Goal: Information Seeking & Learning: Check status

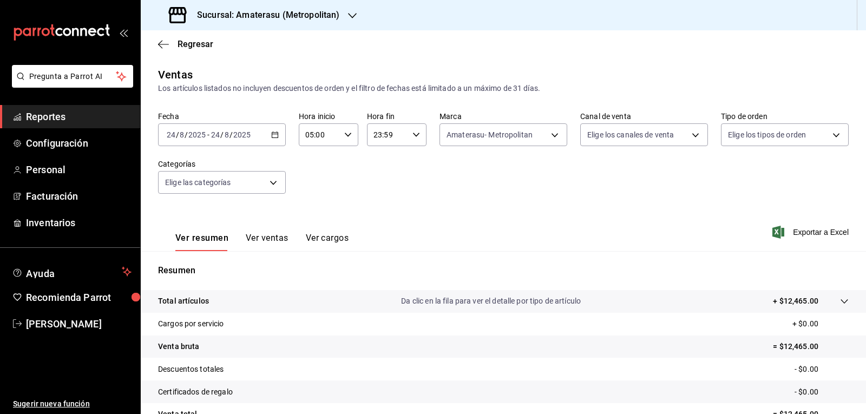
scroll to position [104, 0]
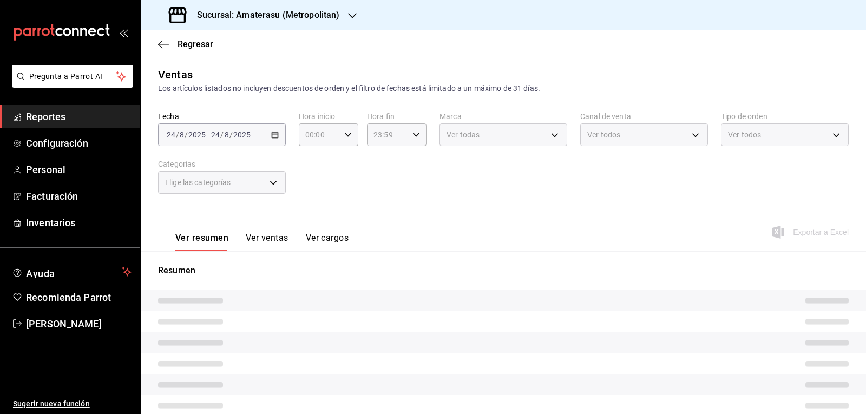
type input "05:00"
type input "e4cd7fcb-d45b-43ae-a99f-ad4ccfcd9032"
type input "05:00"
type input "e4cd7fcb-d45b-43ae-a99f-ad4ccfcd9032"
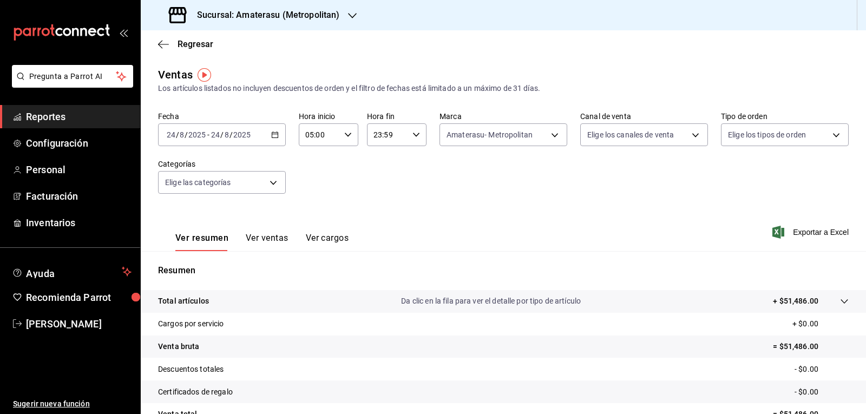
click at [428, 234] on div "Ver resumen Ver ventas Ver cargos Exportar a Excel" at bounding box center [503, 229] width 725 height 44
click at [537, 233] on div "Ver resumen Ver ventas Ver cargos Exportar a Excel" at bounding box center [503, 229] width 725 height 44
click at [508, 140] on body "Pregunta a Parrot AI Reportes Configuración Personal Facturación Inventarios Ay…" at bounding box center [433, 207] width 866 height 414
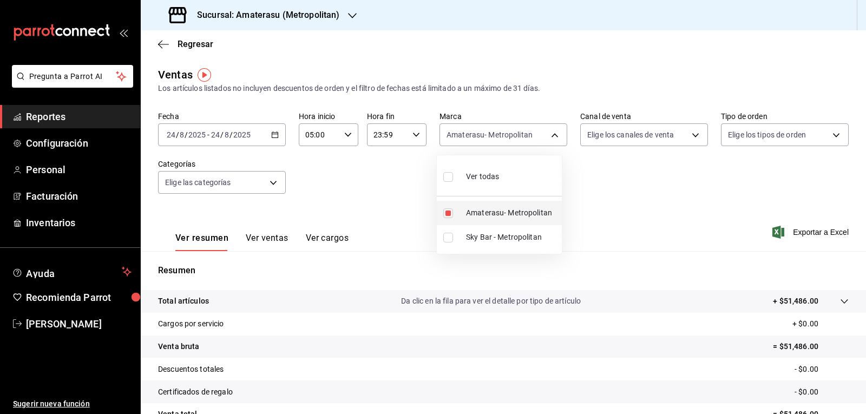
click at [481, 209] on span "Amaterasu- Metropolitan" at bounding box center [511, 212] width 91 height 11
checkbox input "false"
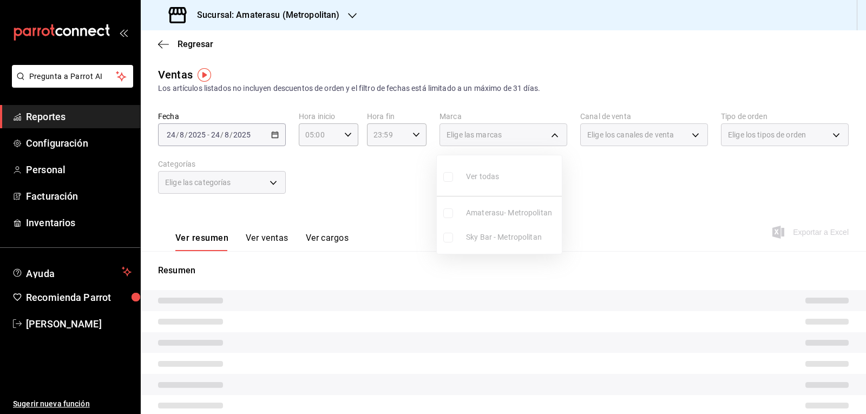
click at [662, 211] on div at bounding box center [433, 207] width 866 height 414
type input "05:00"
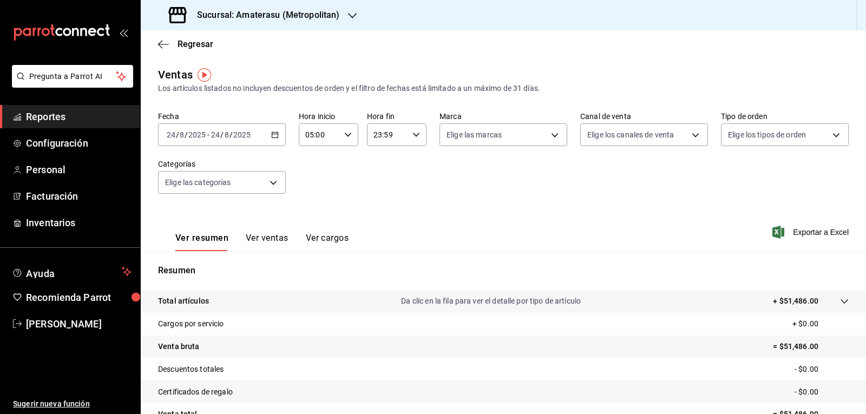
click at [160, 50] on div "Regresar" at bounding box center [503, 44] width 725 height 28
click at [158, 49] on icon "button" at bounding box center [163, 45] width 11 height 10
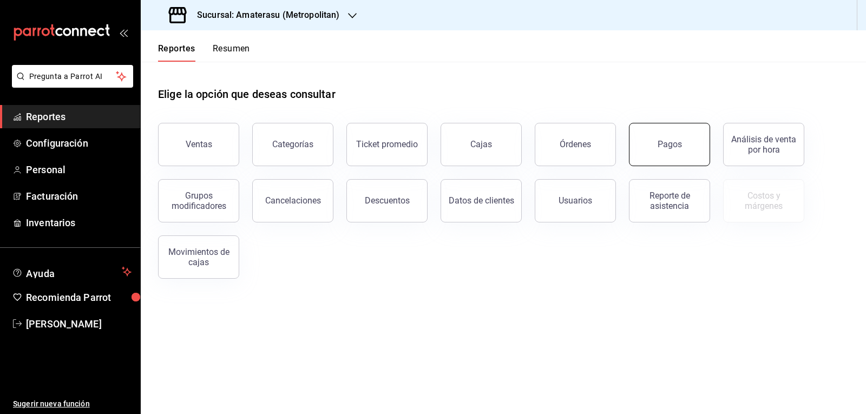
click at [639, 140] on button "Pagos" at bounding box center [669, 144] width 81 height 43
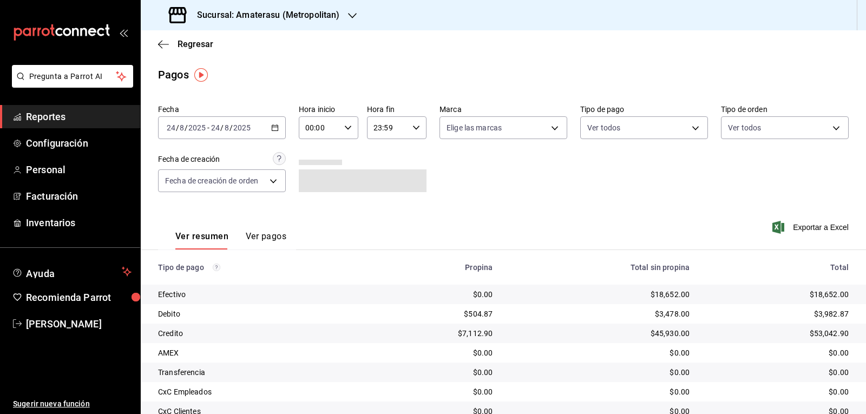
click at [490, 207] on div "Ver resumen Ver pagos Exportar a Excel" at bounding box center [503, 233] width 725 height 57
click at [350, 126] on div "00:00 Hora inicio" at bounding box center [329, 127] width 60 height 23
click at [319, 177] on button "05" at bounding box center [311, 177] width 25 height 22
type input "05:00"
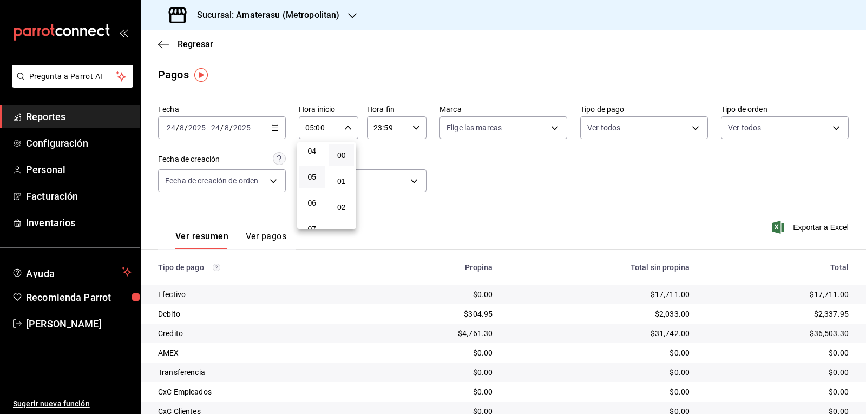
click at [527, 257] on div at bounding box center [433, 207] width 866 height 414
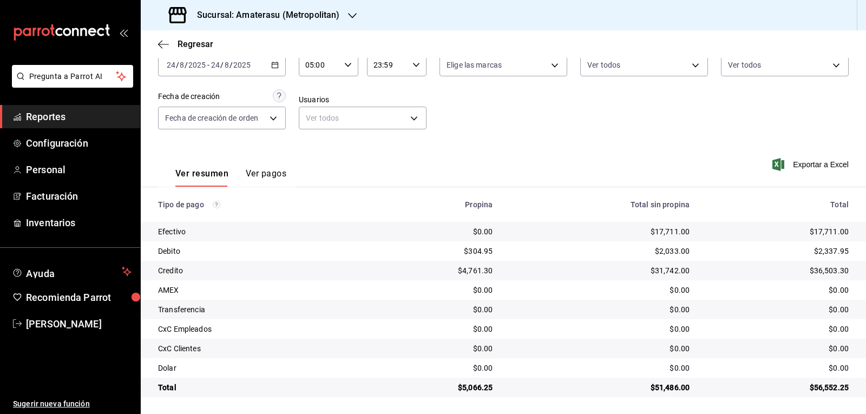
scroll to position [64, 0]
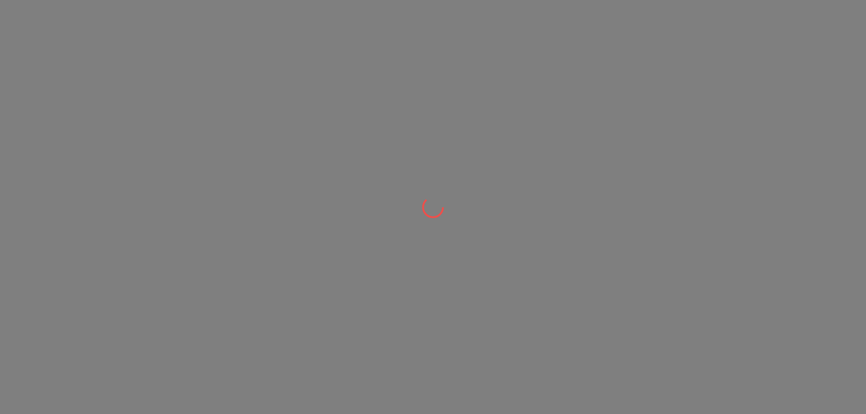
click at [398, 345] on div at bounding box center [433, 207] width 866 height 414
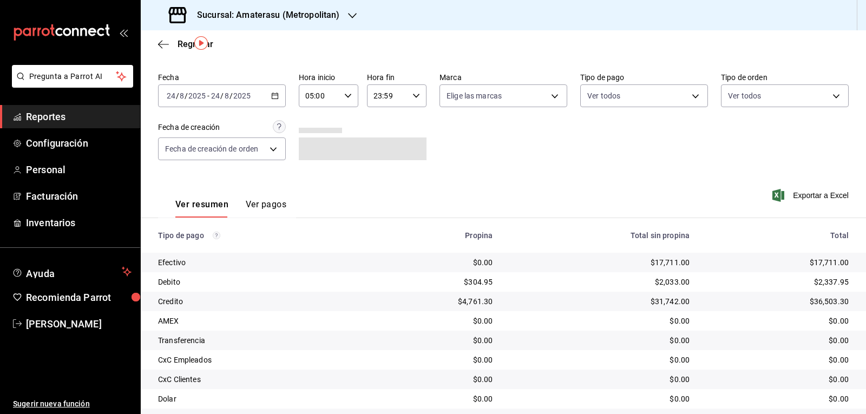
scroll to position [64, 0]
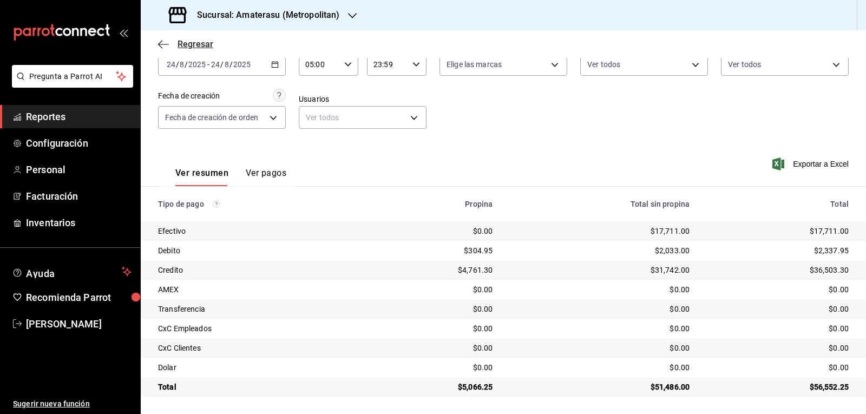
click at [165, 44] on icon "button" at bounding box center [163, 44] width 11 height 1
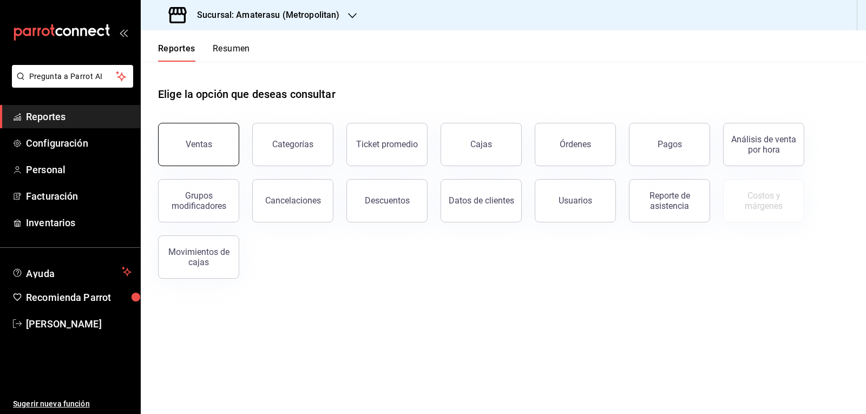
click at [191, 143] on div "Ventas" at bounding box center [199, 144] width 27 height 10
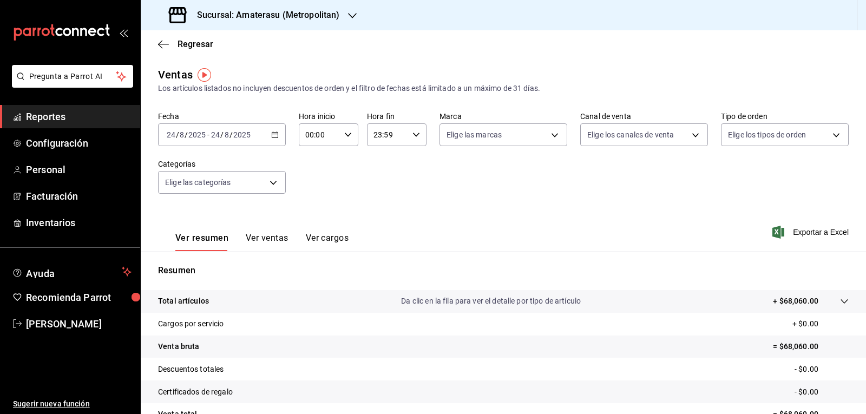
click at [353, 126] on div "00:00 Hora inicio" at bounding box center [329, 134] width 60 height 23
click at [312, 183] on span "05" at bounding box center [312, 184] width 12 height 9
type input "05:00"
click at [551, 140] on div at bounding box center [433, 207] width 866 height 414
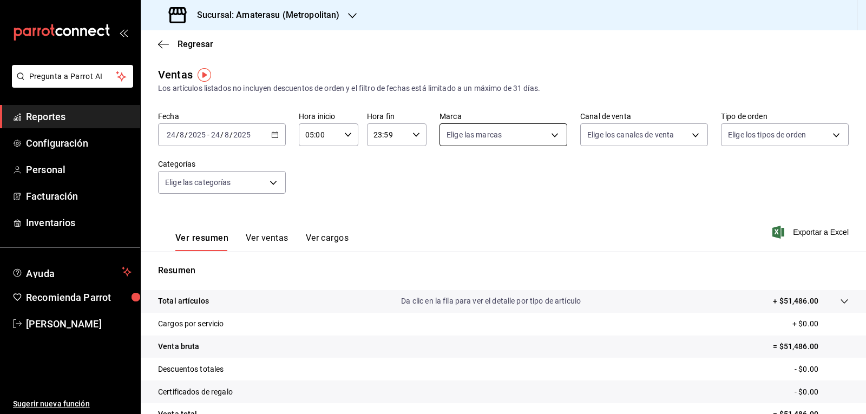
click at [551, 136] on body "Pregunta a Parrot AI Reportes Configuración Personal Facturación Inventarios Ay…" at bounding box center [433, 207] width 866 height 414
click at [448, 207] on li "Amaterasu- Metropolitan" at bounding box center [499, 213] width 125 height 24
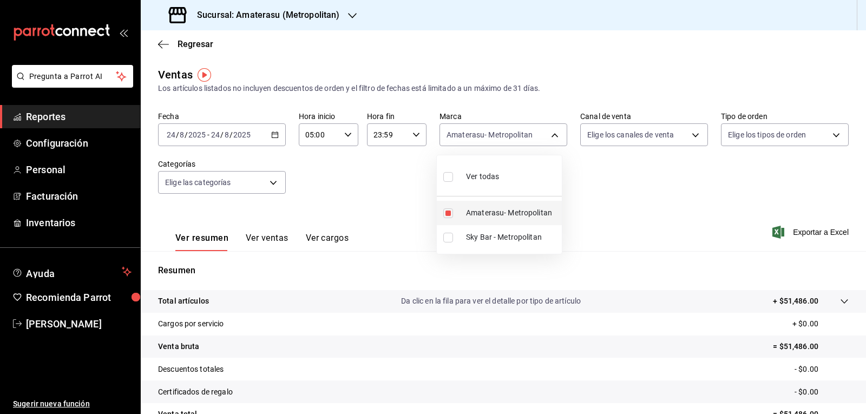
type input "e4cd7fcb-d45b-43ae-a99f-ad4ccfcd9032"
checkbox input "true"
click at [676, 235] on div at bounding box center [433, 207] width 866 height 414
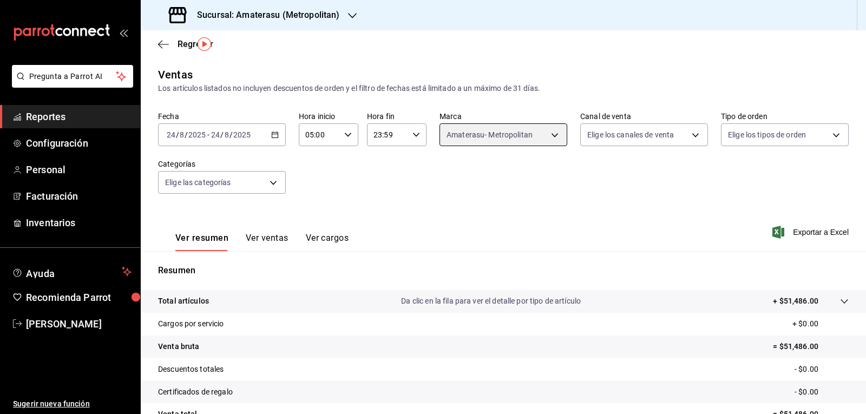
scroll to position [104, 0]
